Goal: Navigation & Orientation: Find specific page/section

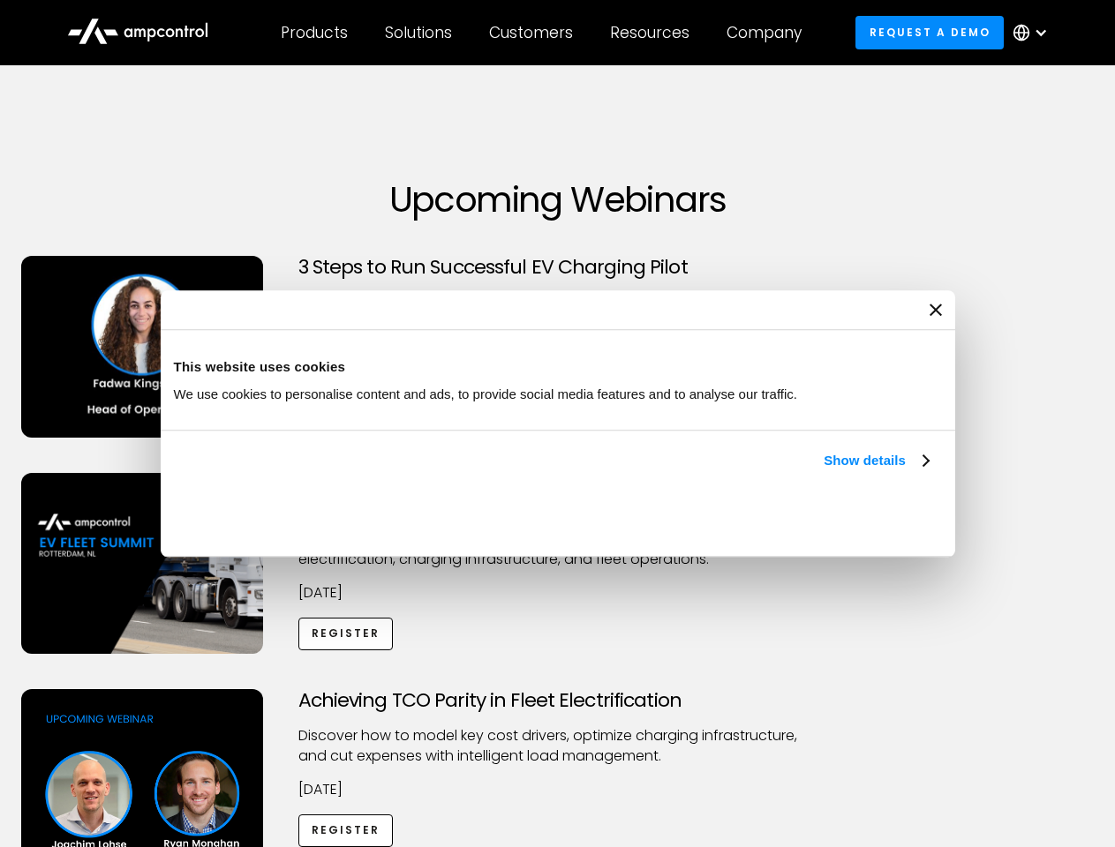
click at [823, 471] on link "Show details" at bounding box center [875, 460] width 104 height 21
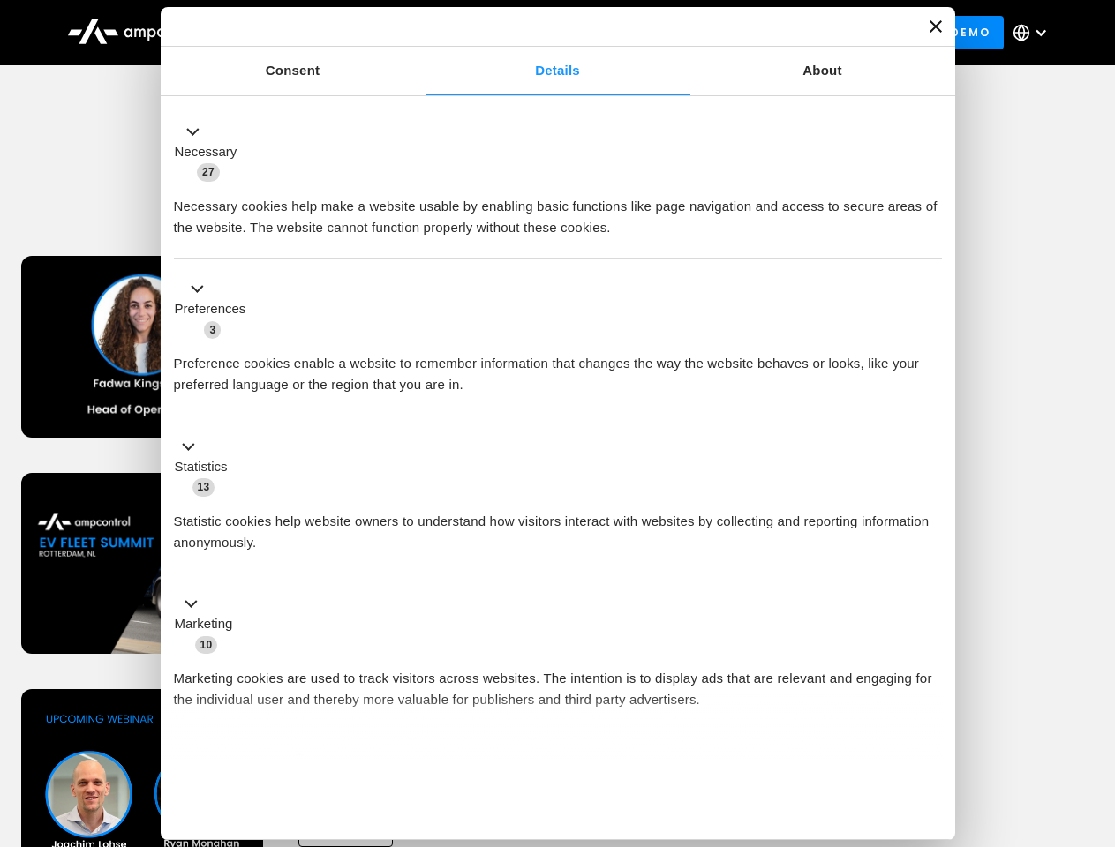
click at [930, 731] on div "Consent Details [#IABV2SETTINGS#] About This website uses cookies We use cookie…" at bounding box center [558, 423] width 794 height 833
click at [1095, 711] on div "Achieving TCO Parity in Fleet Electrification Discover how to model key cost dr…" at bounding box center [558, 827] width 1108 height 277
click at [543, 33] on div "Customers" at bounding box center [531, 32] width 84 height 19
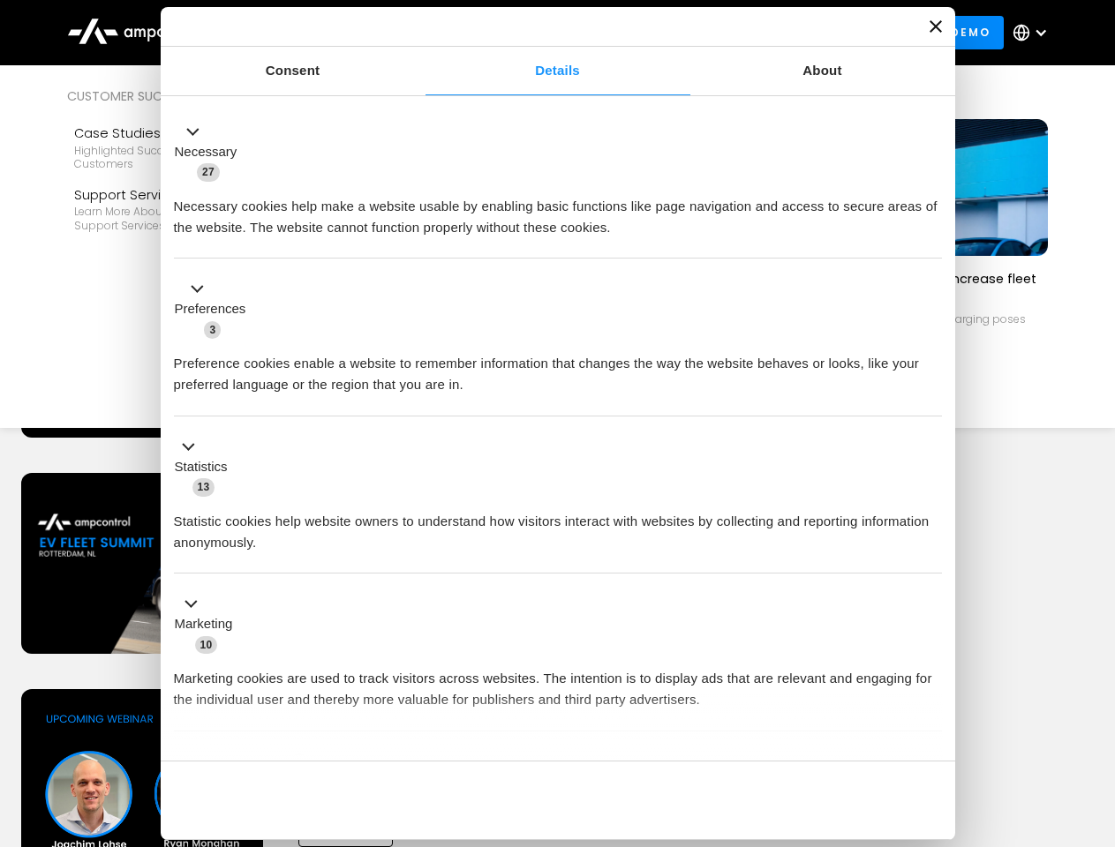
click at [313, 33] on div "Products" at bounding box center [314, 32] width 67 height 19
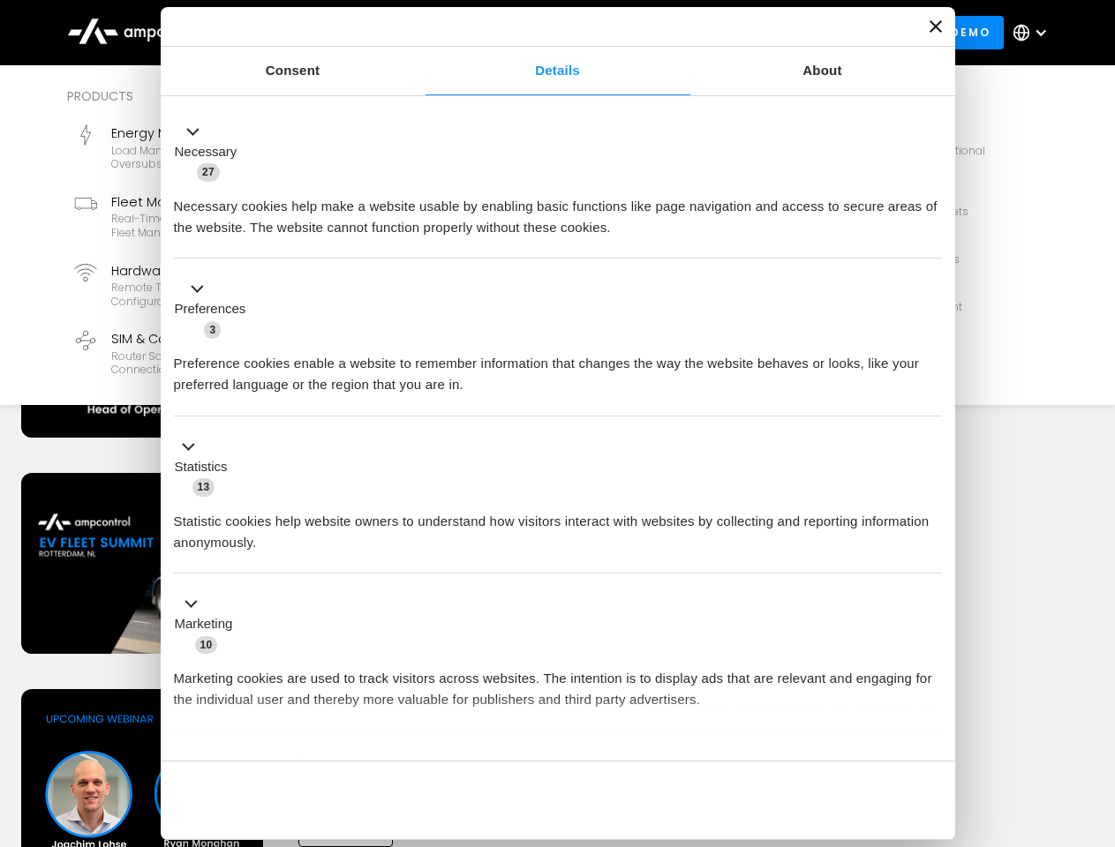
click at [419, 33] on div "Solutions" at bounding box center [418, 32] width 67 height 19
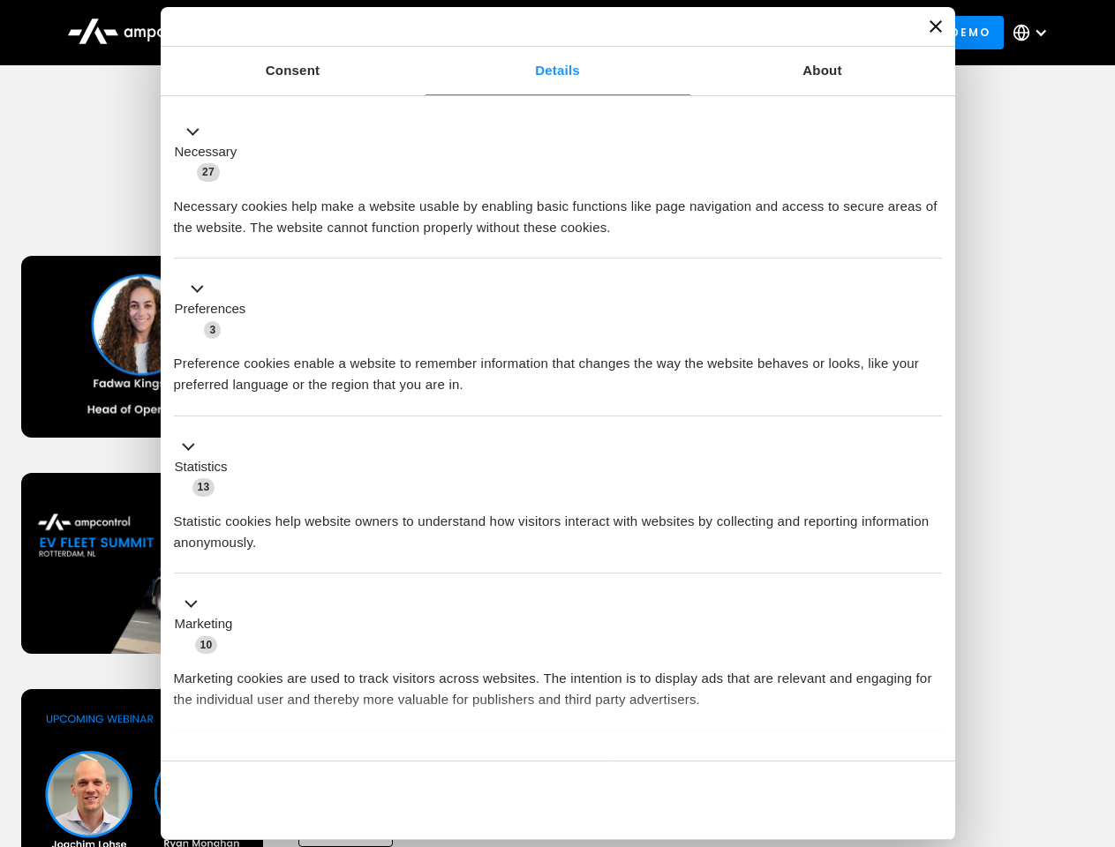
click at [534, 33] on div "Customers" at bounding box center [531, 32] width 84 height 19
click at [653, 33] on div "Resources" at bounding box center [649, 32] width 79 height 19
click at [770, 33] on div "Company" at bounding box center [763, 32] width 75 height 19
click at [1034, 33] on div at bounding box center [1040, 33] width 14 height 14
